Goal: Task Accomplishment & Management: Manage account settings

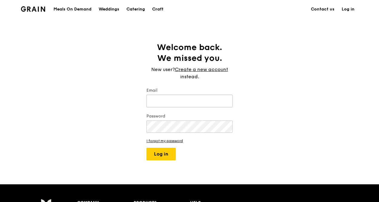
click at [185, 95] on input "Email" at bounding box center [190, 100] width 86 height 13
type input "[EMAIL_ADDRESS][DOMAIN_NAME]"
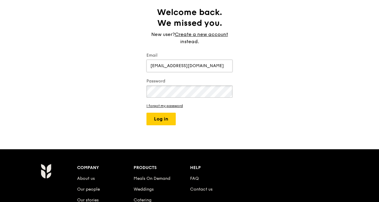
scroll to position [36, 0]
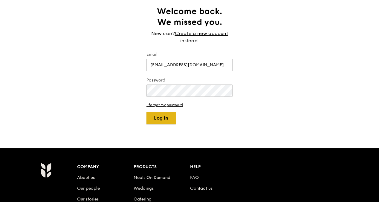
click at [163, 117] on button "Log in" at bounding box center [161, 118] width 29 height 13
click at [154, 120] on button "Log in" at bounding box center [161, 118] width 29 height 13
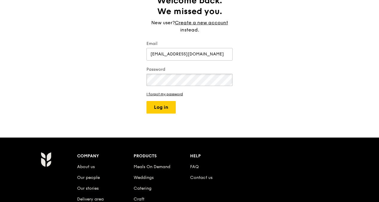
scroll to position [47, 0]
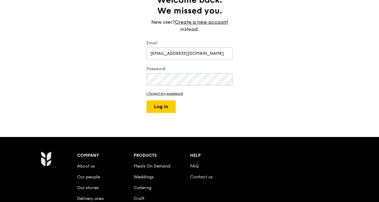
click at [245, 97] on div "Welcome back. We missed you. New user? Create a new account instead. Email audr…" at bounding box center [189, 54] width 379 height 118
click at [156, 88] on form "Email audris.poon1@turntown.com Password I forgot my password Log in" at bounding box center [190, 76] width 86 height 73
click at [157, 93] on link "I forgot my password" at bounding box center [190, 93] width 86 height 4
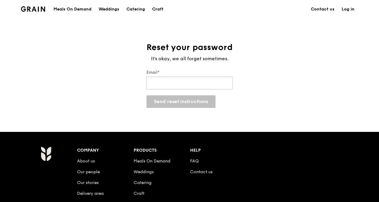
click at [162, 87] on input "Email*" at bounding box center [190, 83] width 86 height 13
type input "[EMAIL_ADDRESS][DOMAIN_NAME]"
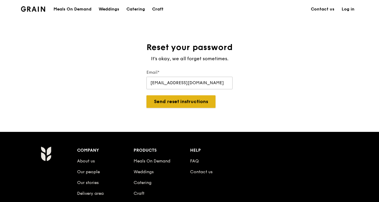
click at [164, 103] on button "Send reset instructions" at bounding box center [181, 101] width 69 height 13
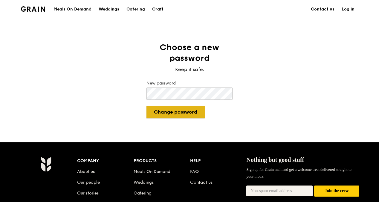
click at [196, 108] on button "Change password" at bounding box center [176, 112] width 58 height 13
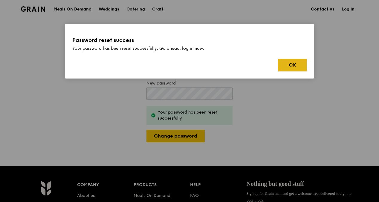
click at [286, 60] on button "OK" at bounding box center [292, 65] width 29 height 13
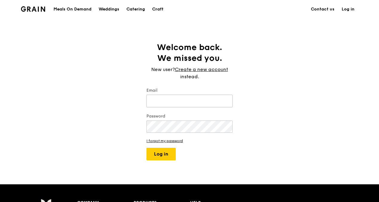
click at [179, 97] on input "Email" at bounding box center [190, 100] width 86 height 13
type input "[EMAIL_ADDRESS][DOMAIN_NAME]"
click at [147, 147] on button "Log in" at bounding box center [161, 153] width 29 height 13
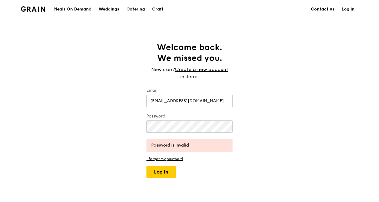
click at [223, 119] on div "Password" at bounding box center [190, 123] width 86 height 21
click at [78, 114] on div "Welcome back. We missed you. New user? Create a new account instead. Email audr…" at bounding box center [189, 110] width 379 height 136
click at [147, 165] on button "Log in" at bounding box center [161, 171] width 29 height 13
click at [94, 132] on div "Welcome back. We missed you. New user? Create a new account instead. Email audr…" at bounding box center [189, 110] width 379 height 136
click at [147, 165] on button "Log in" at bounding box center [161, 171] width 29 height 13
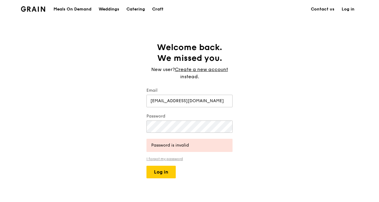
click at [160, 158] on link "I forgot my password" at bounding box center [190, 158] width 86 height 4
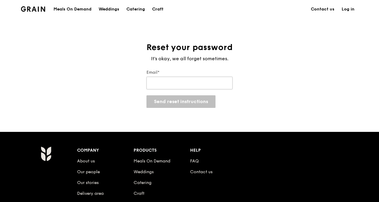
click at [195, 79] on input "Email*" at bounding box center [190, 83] width 86 height 13
type input "[EMAIL_ADDRESS][DOMAIN_NAME]"
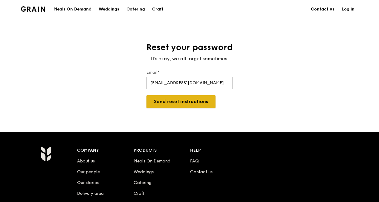
click at [173, 103] on button "Send reset instructions" at bounding box center [181, 101] width 69 height 13
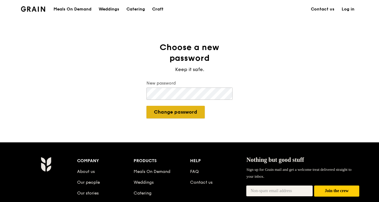
click at [176, 110] on button "Change password" at bounding box center [176, 112] width 58 height 13
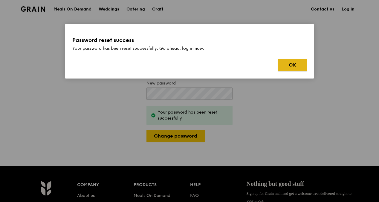
click at [298, 64] on button "OK" at bounding box center [292, 65] width 29 height 13
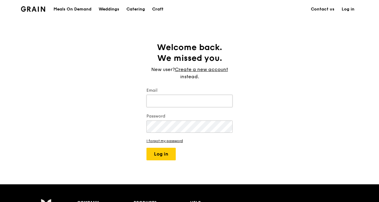
click at [225, 99] on input "Email" at bounding box center [190, 100] width 86 height 13
type input "[EMAIL_ADDRESS][DOMAIN_NAME]"
click at [147, 147] on button "Log in" at bounding box center [161, 153] width 29 height 13
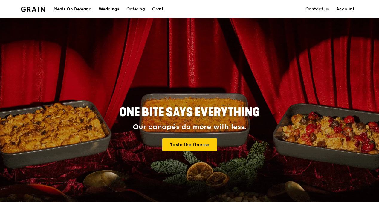
scroll to position [4, 0]
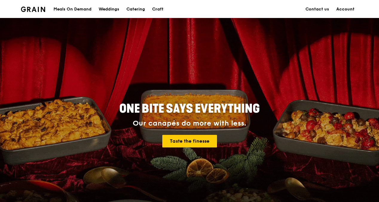
click at [342, 7] on link "Account" at bounding box center [345, 9] width 25 height 18
